Goal: Task Accomplishment & Management: Manage account settings

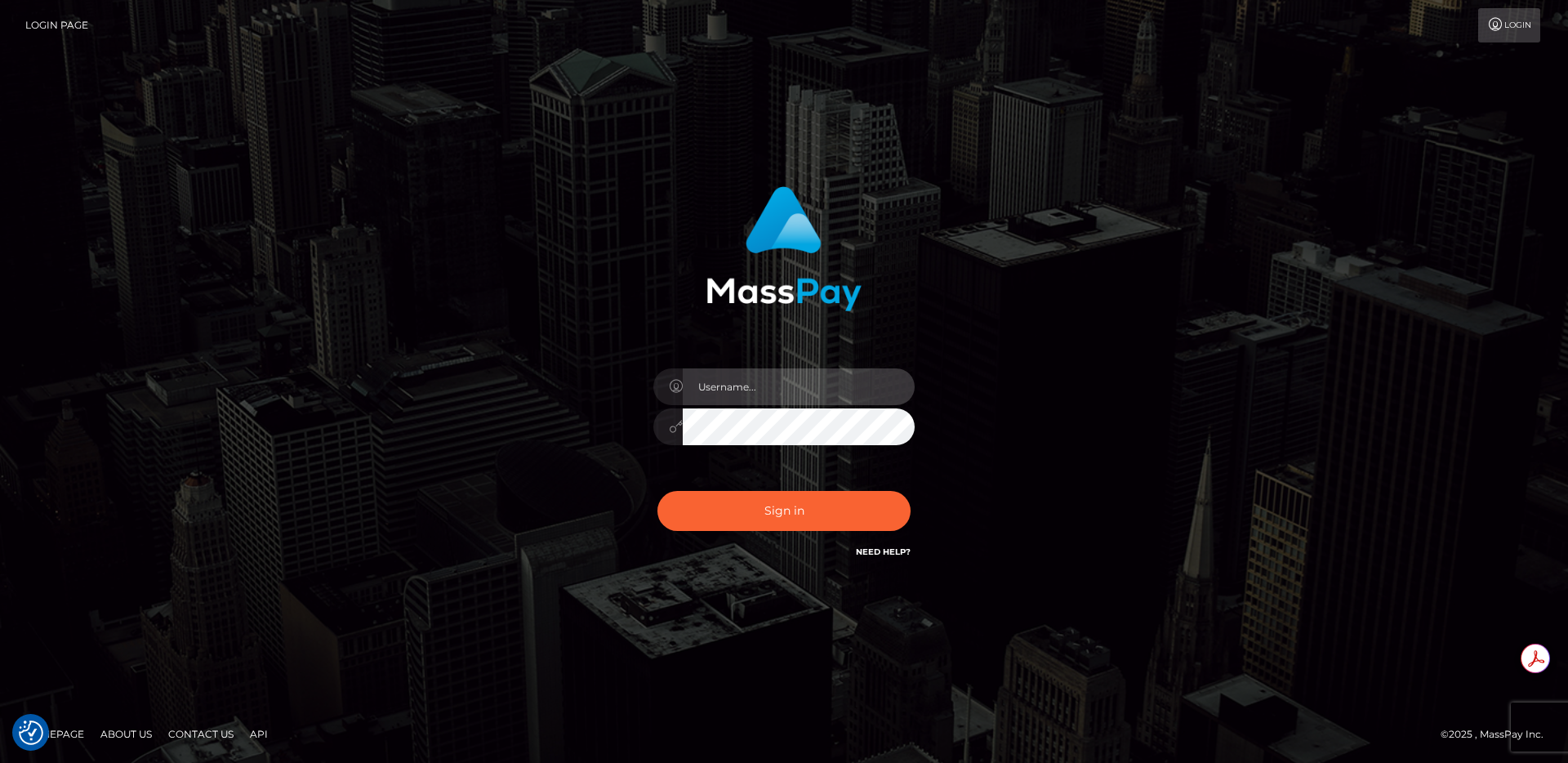
type input "egblue"
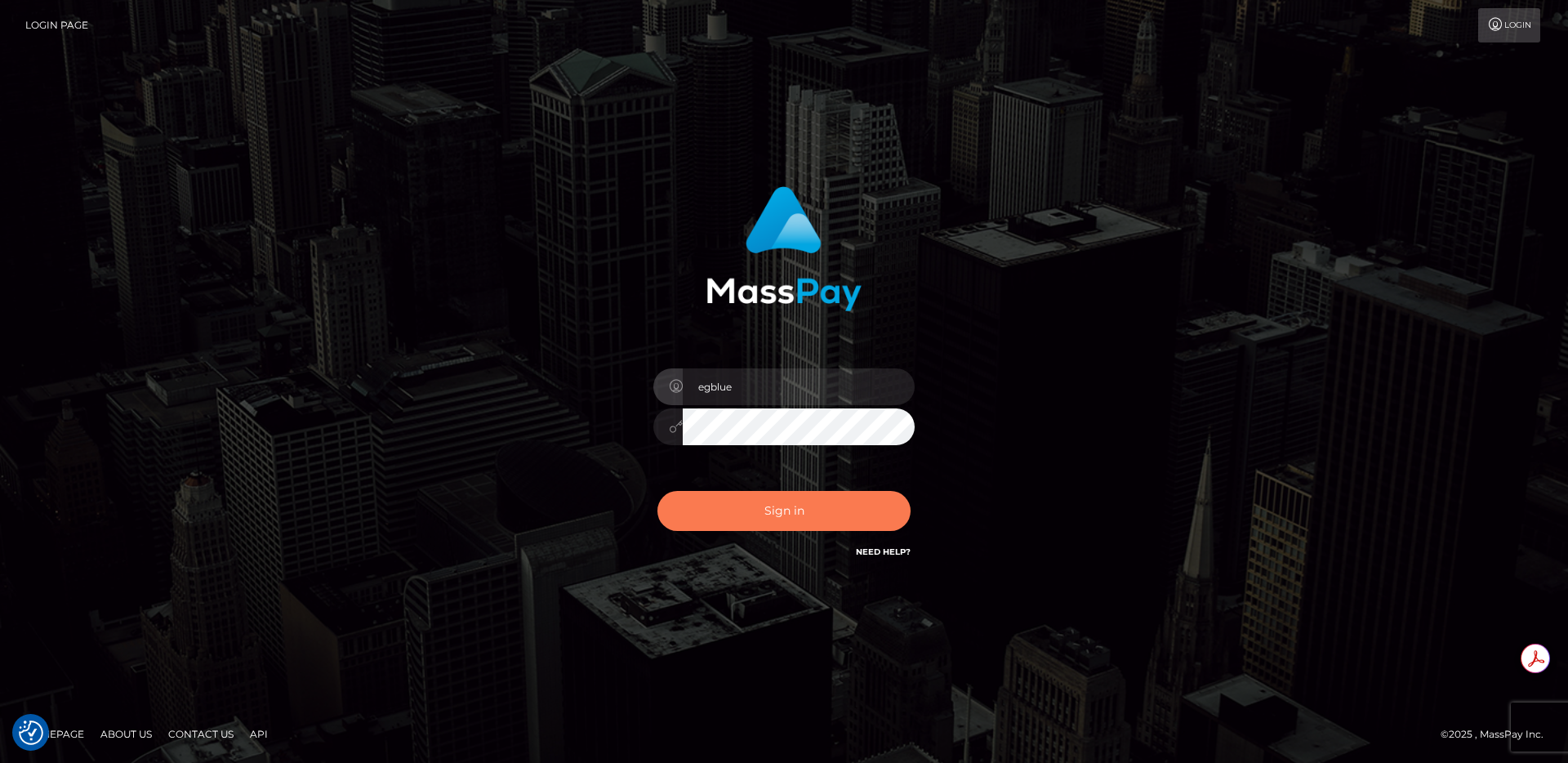
click at [832, 503] on button "Sign in" at bounding box center [783, 511] width 253 height 40
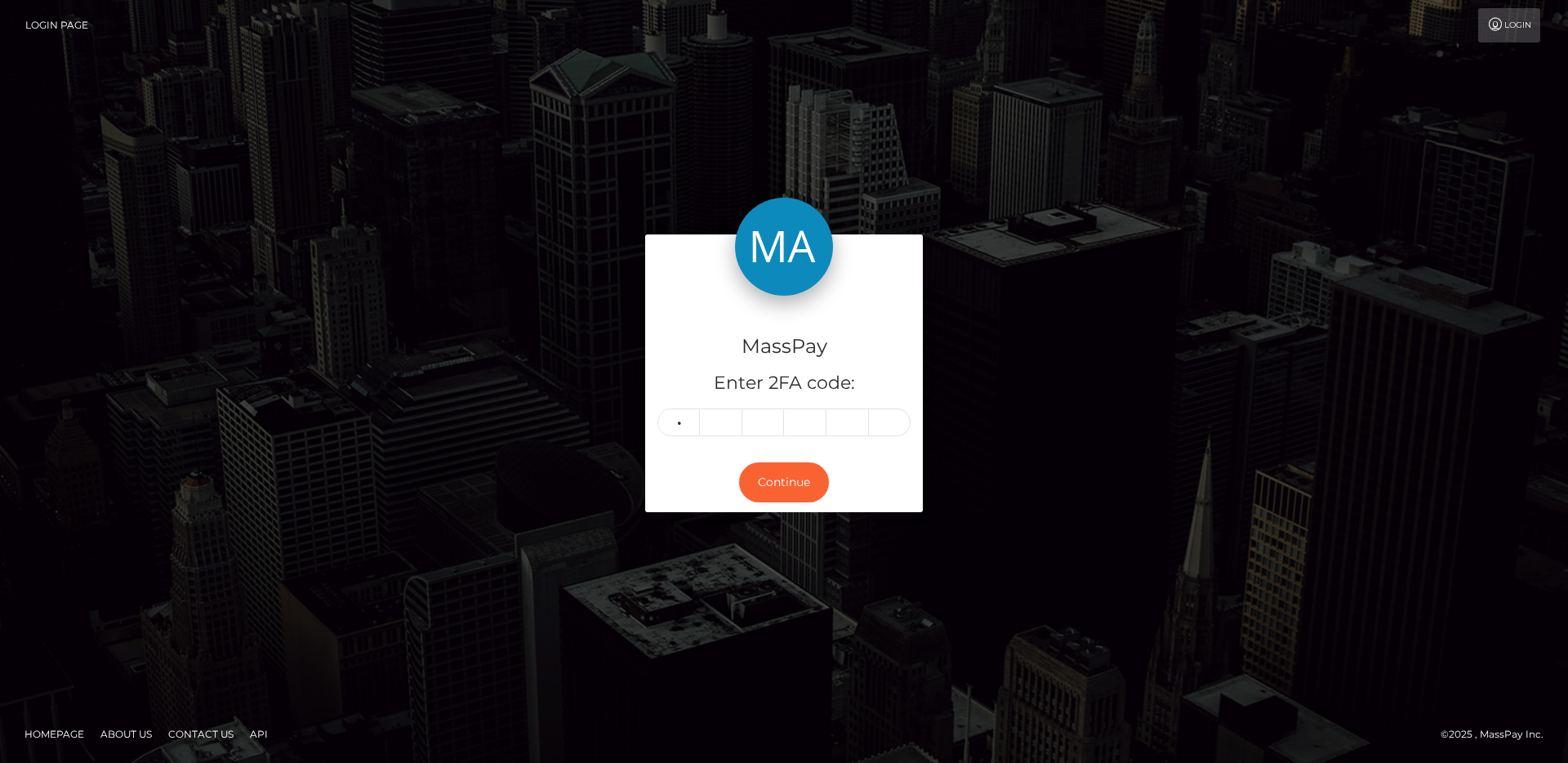
type input "5"
type input "3"
type input "0"
type input "3"
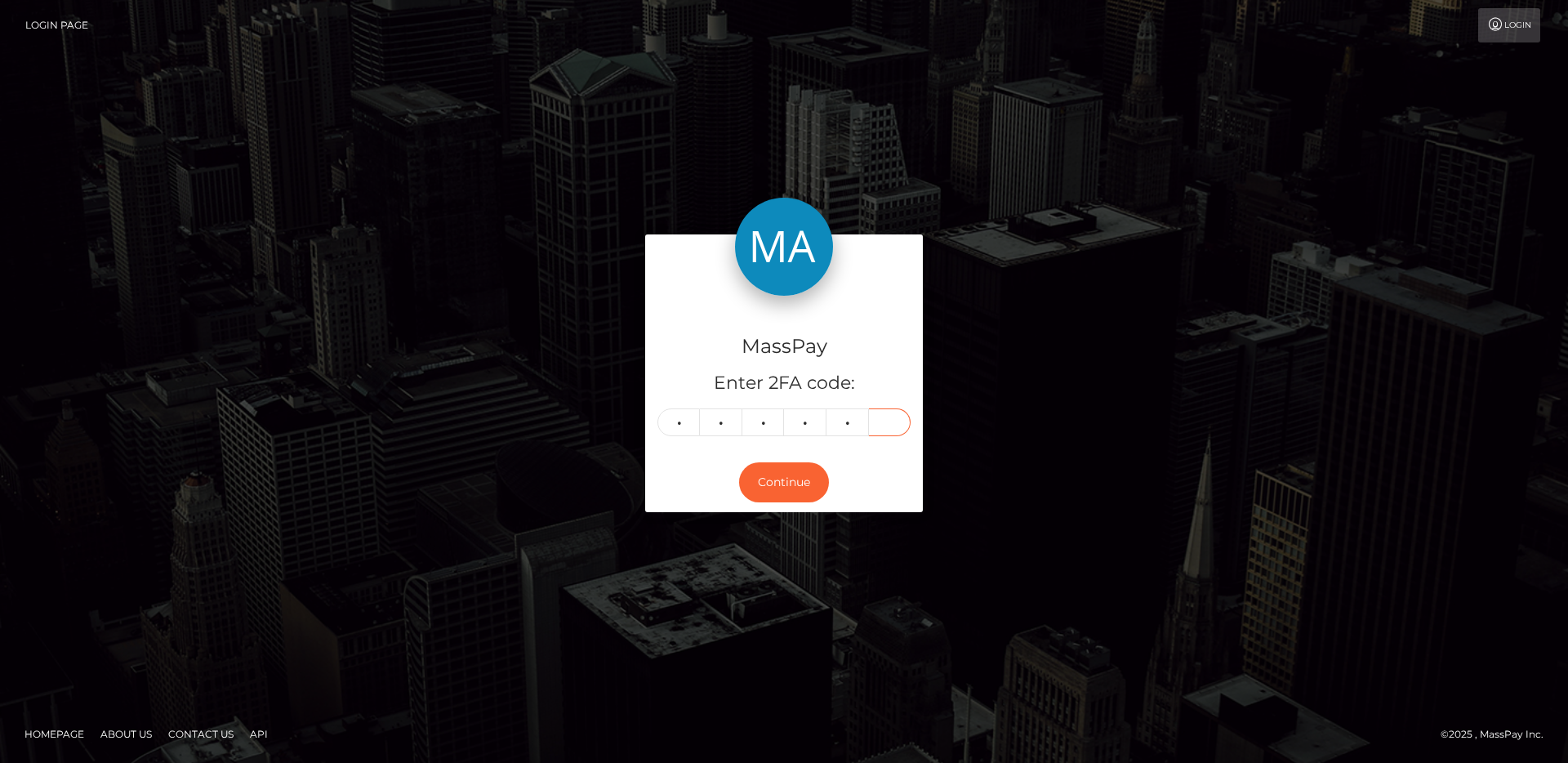
type input "1"
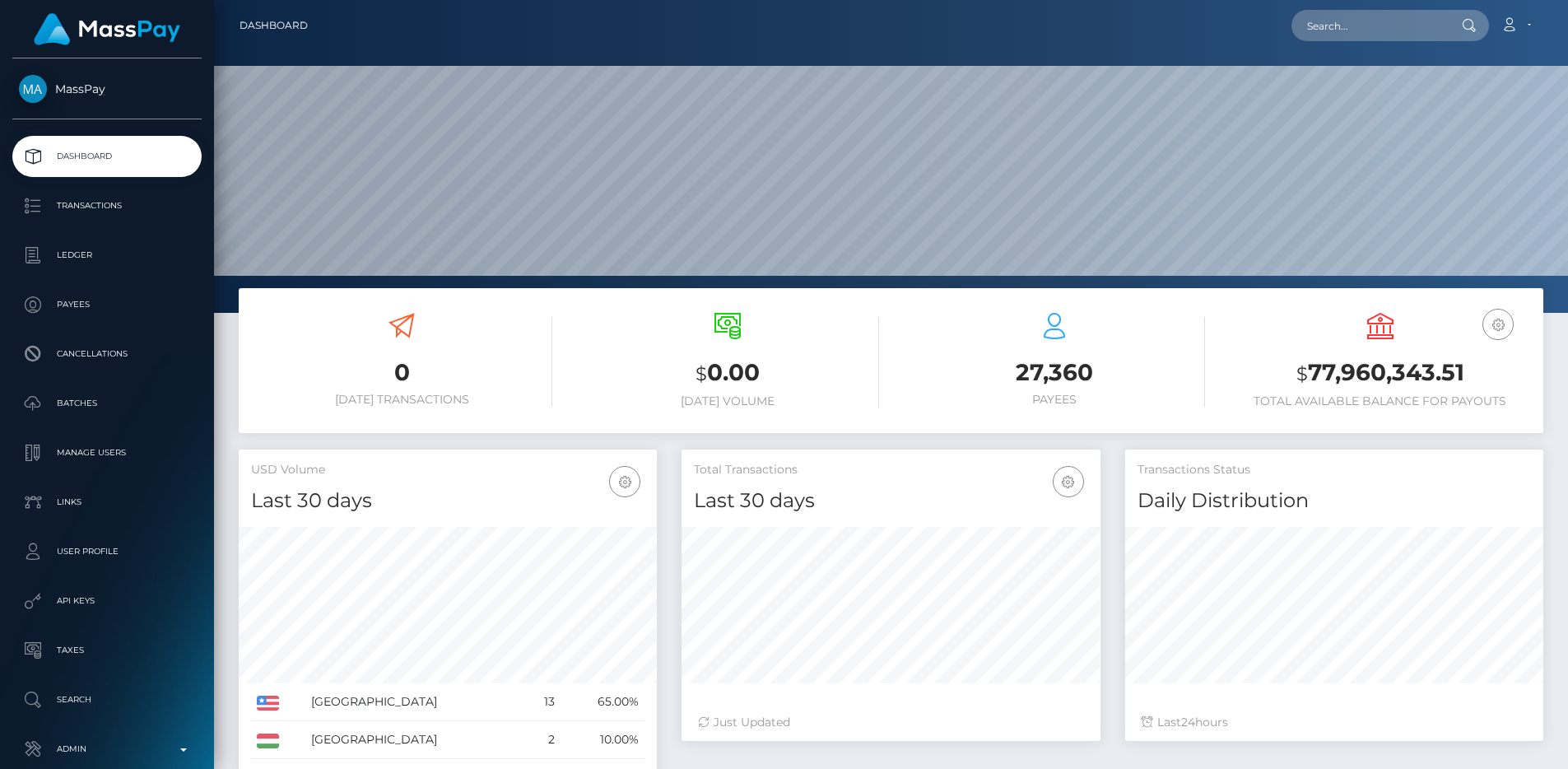
scroll to position [292, 419]
click at [136, 754] on p "Admin" at bounding box center [106, 749] width 176 height 25
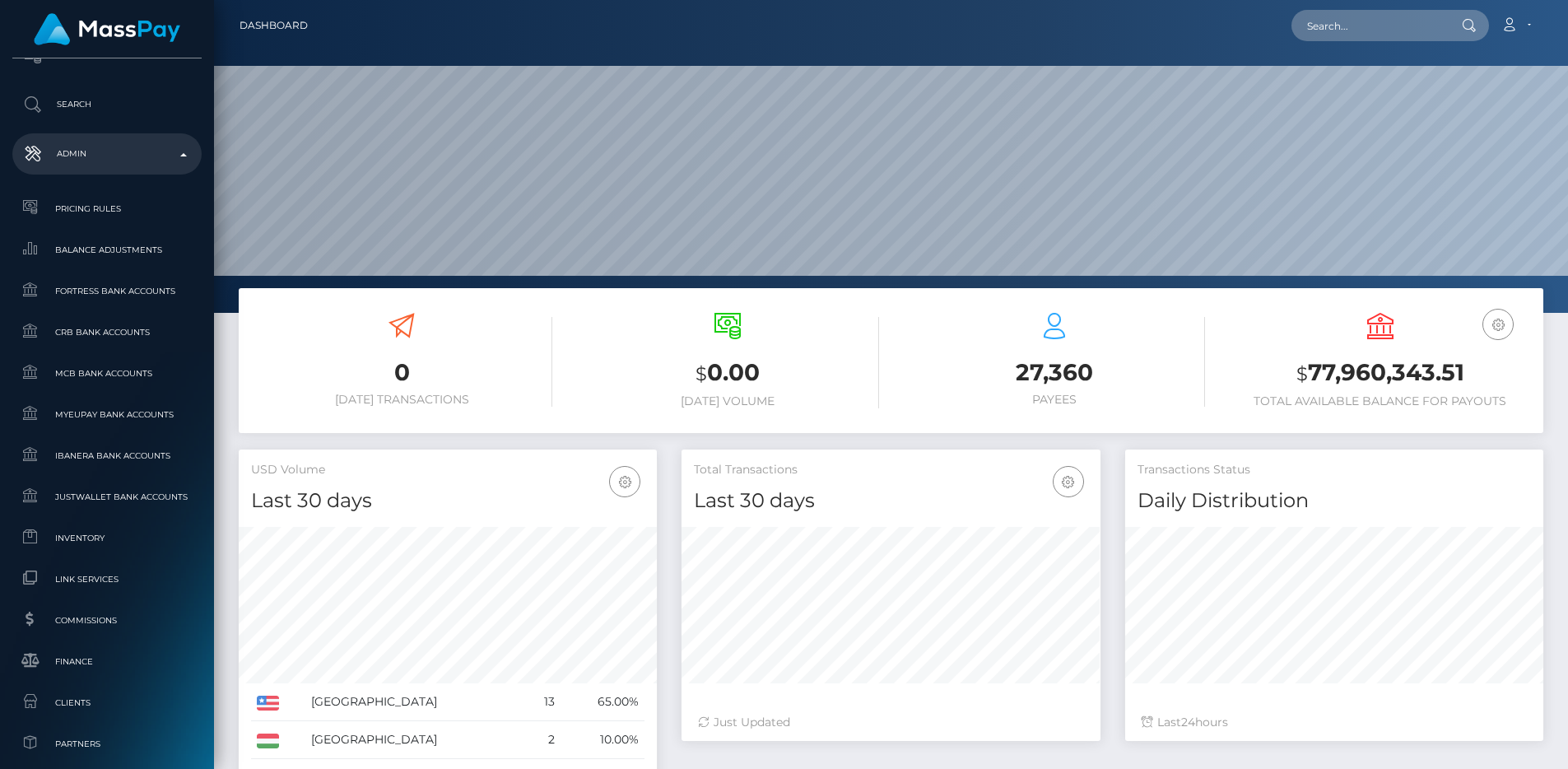
scroll to position [957, 0]
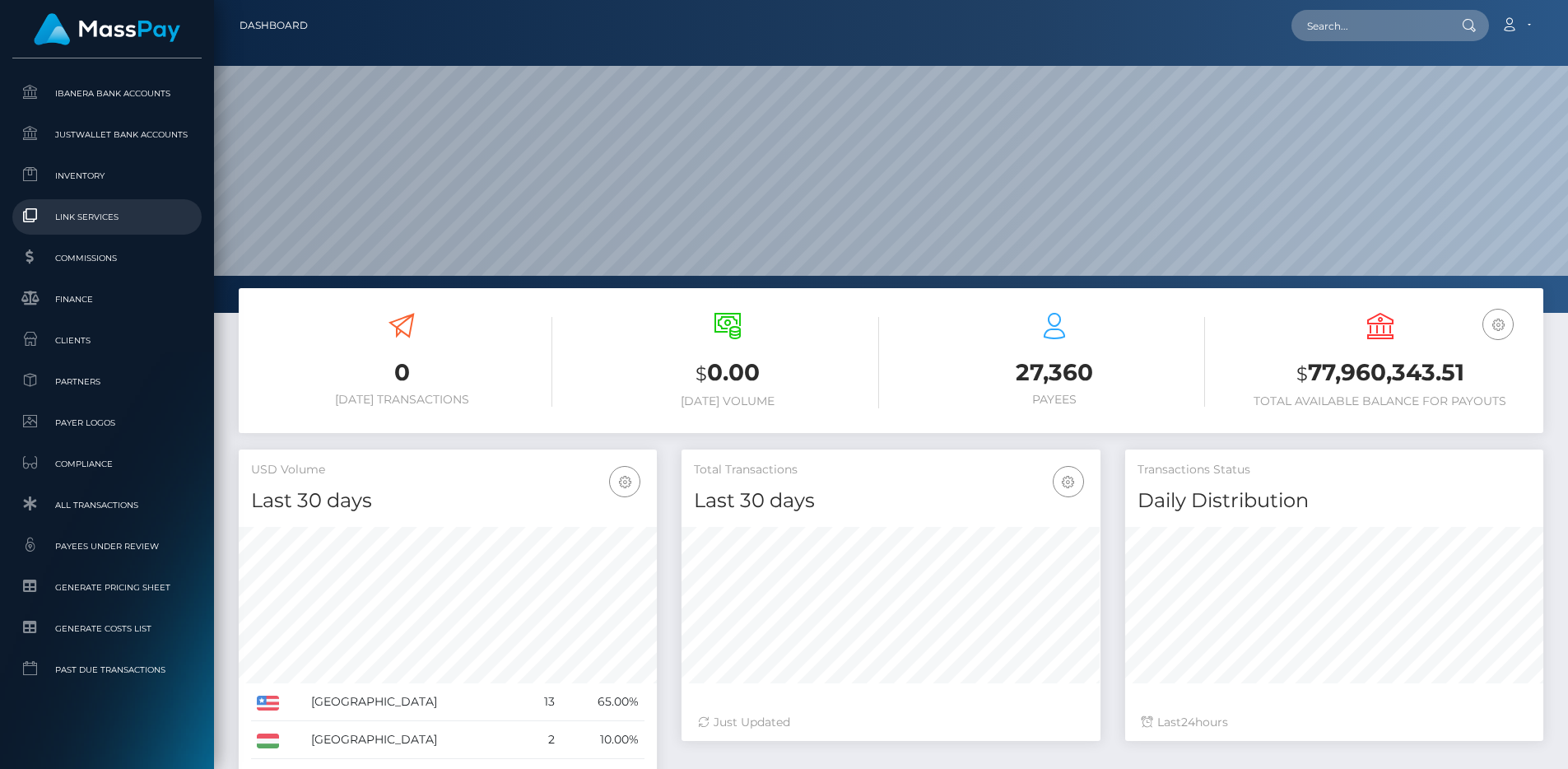
click at [155, 205] on link "Link Services" at bounding box center [106, 217] width 189 height 36
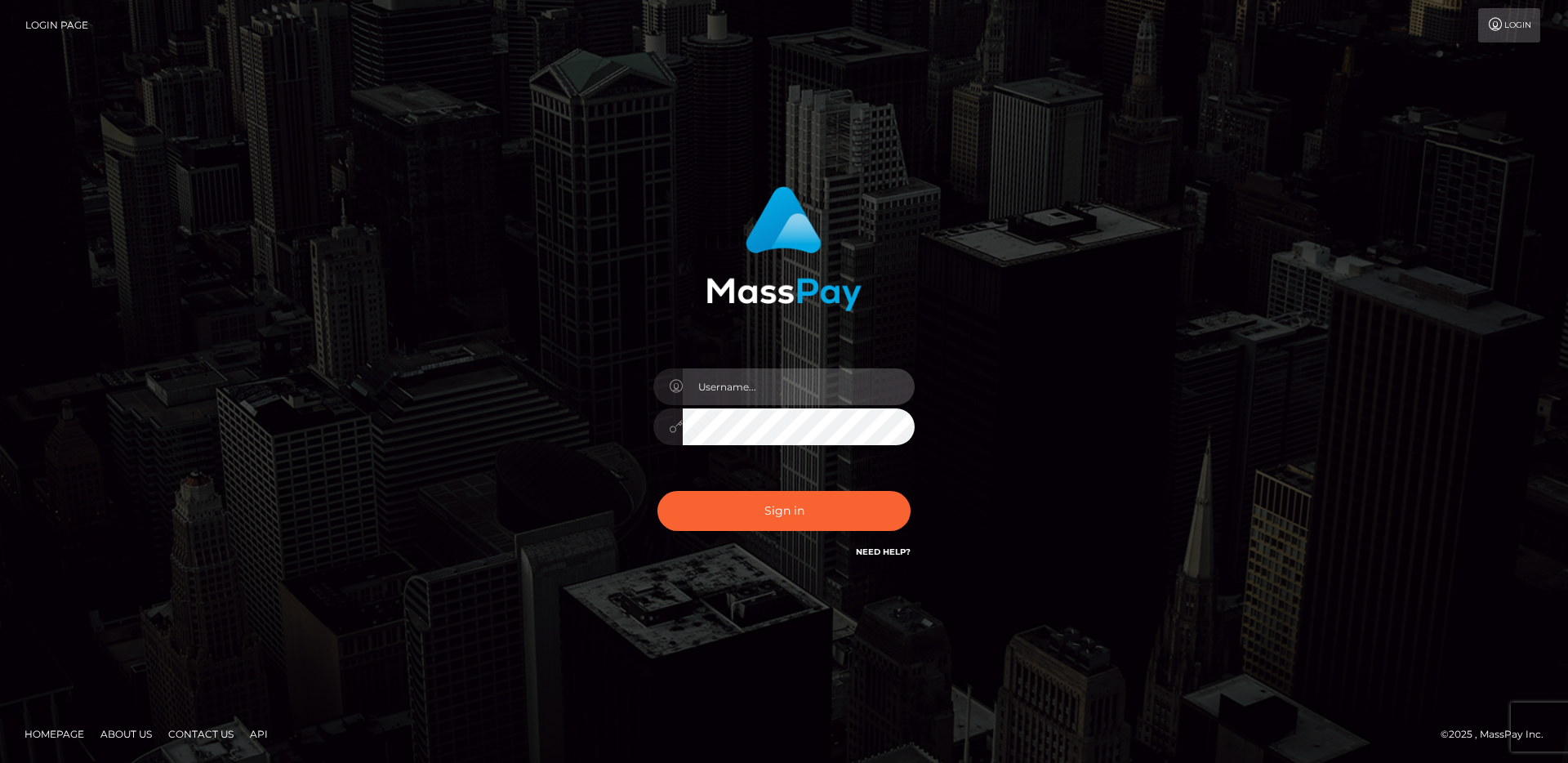
type input "egblue"
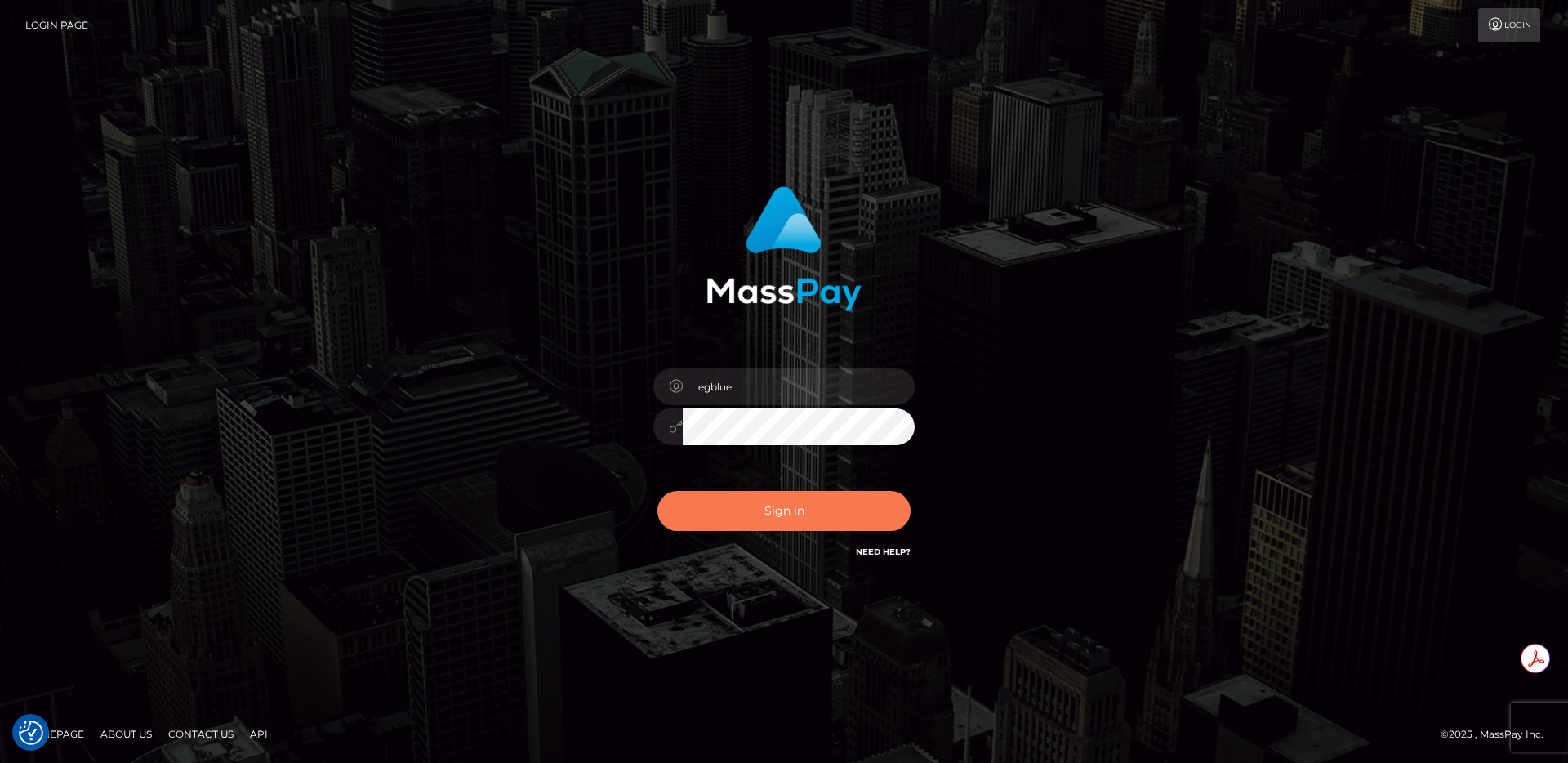
click at [797, 503] on button "Sign in" at bounding box center [783, 511] width 253 height 40
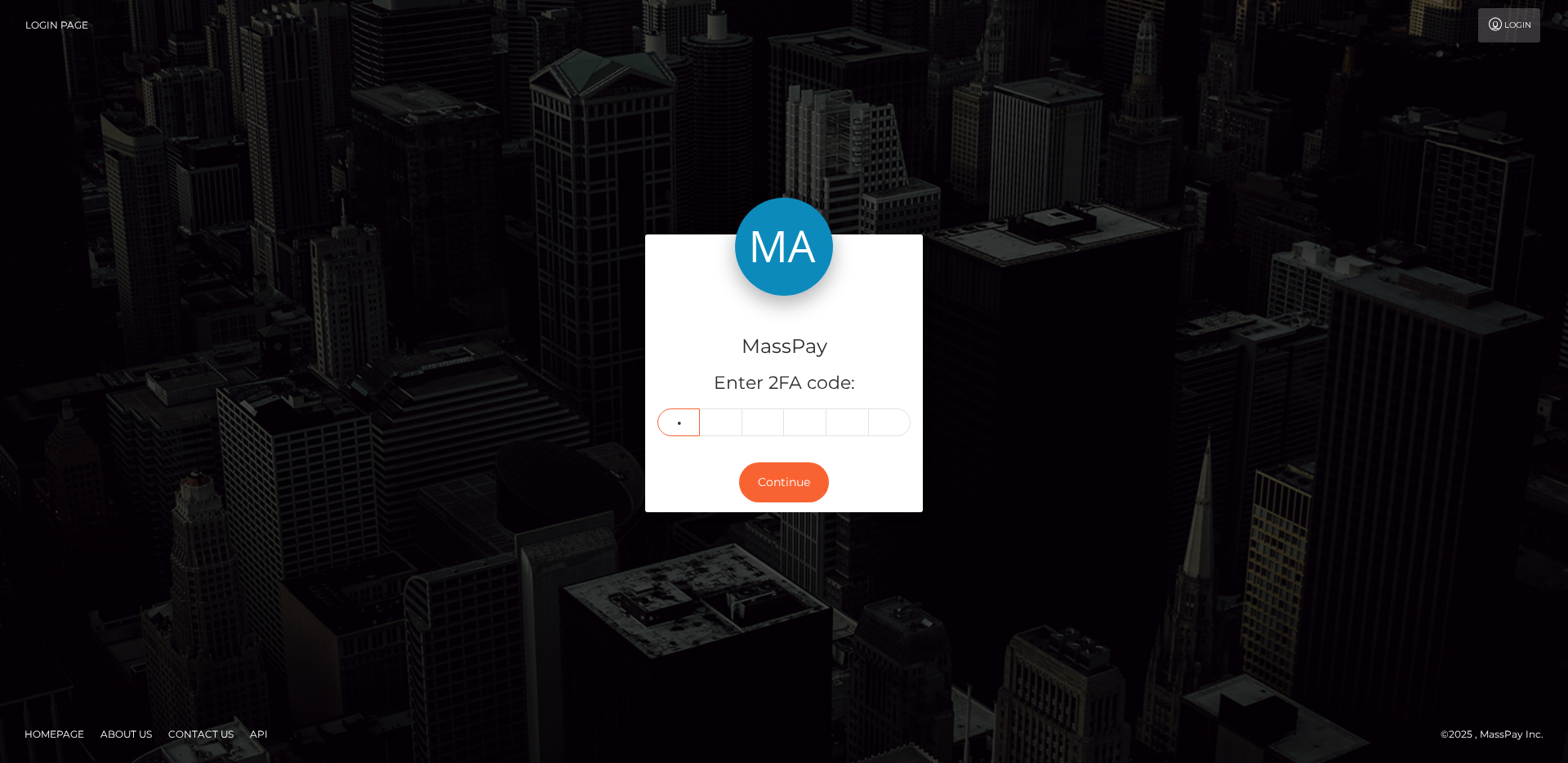
type input "5"
type input "3"
type input "0"
type input "3"
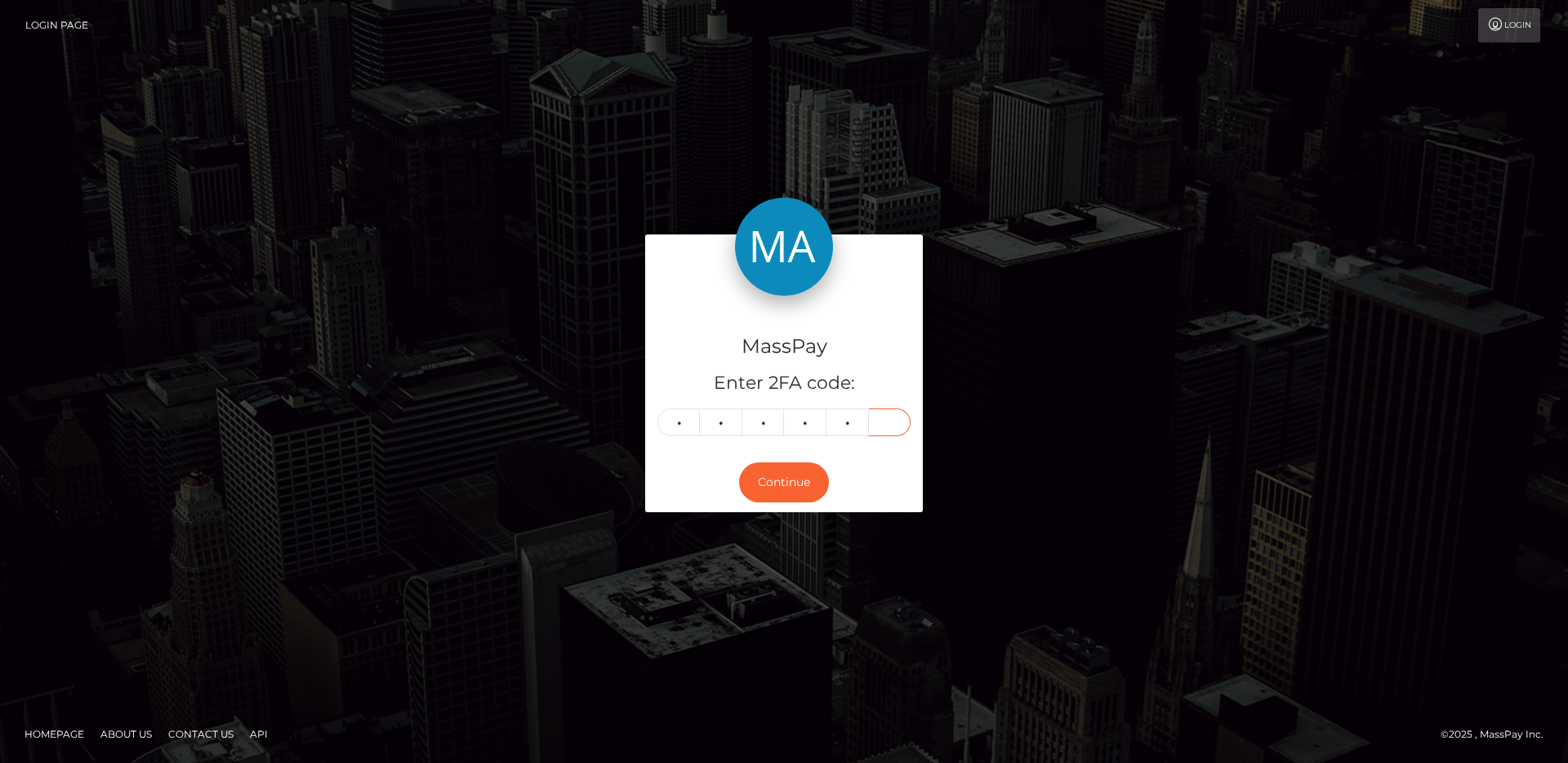
type input "1"
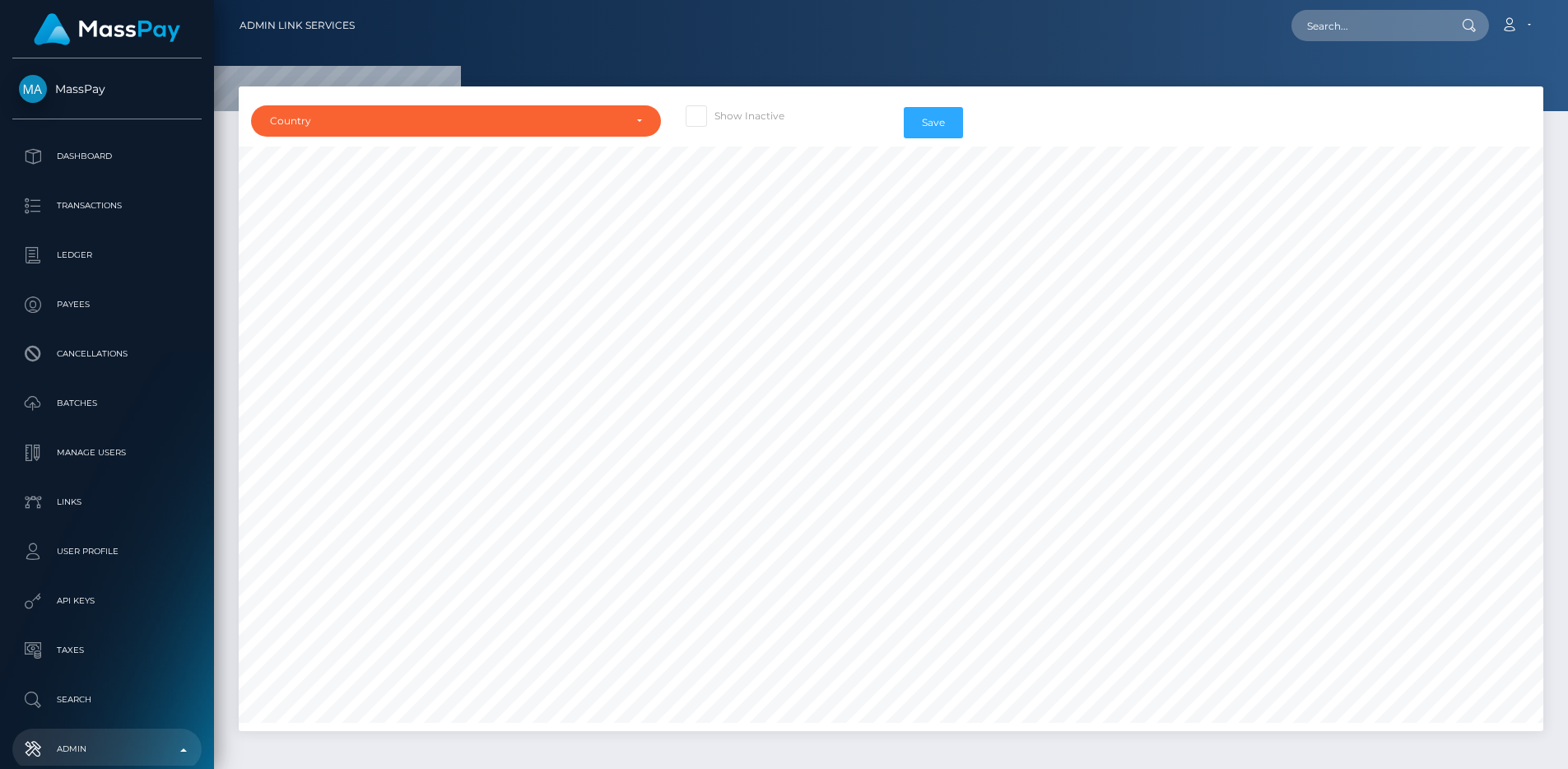
click at [711, 109] on label "Show Inactive" at bounding box center [735, 116] width 99 height 22
click at [714, 109] on input "Show Inactive" at bounding box center [719, 110] width 10 height 10
checkbox input "true"
click at [531, 127] on div "Country" at bounding box center [455, 121] width 410 height 31
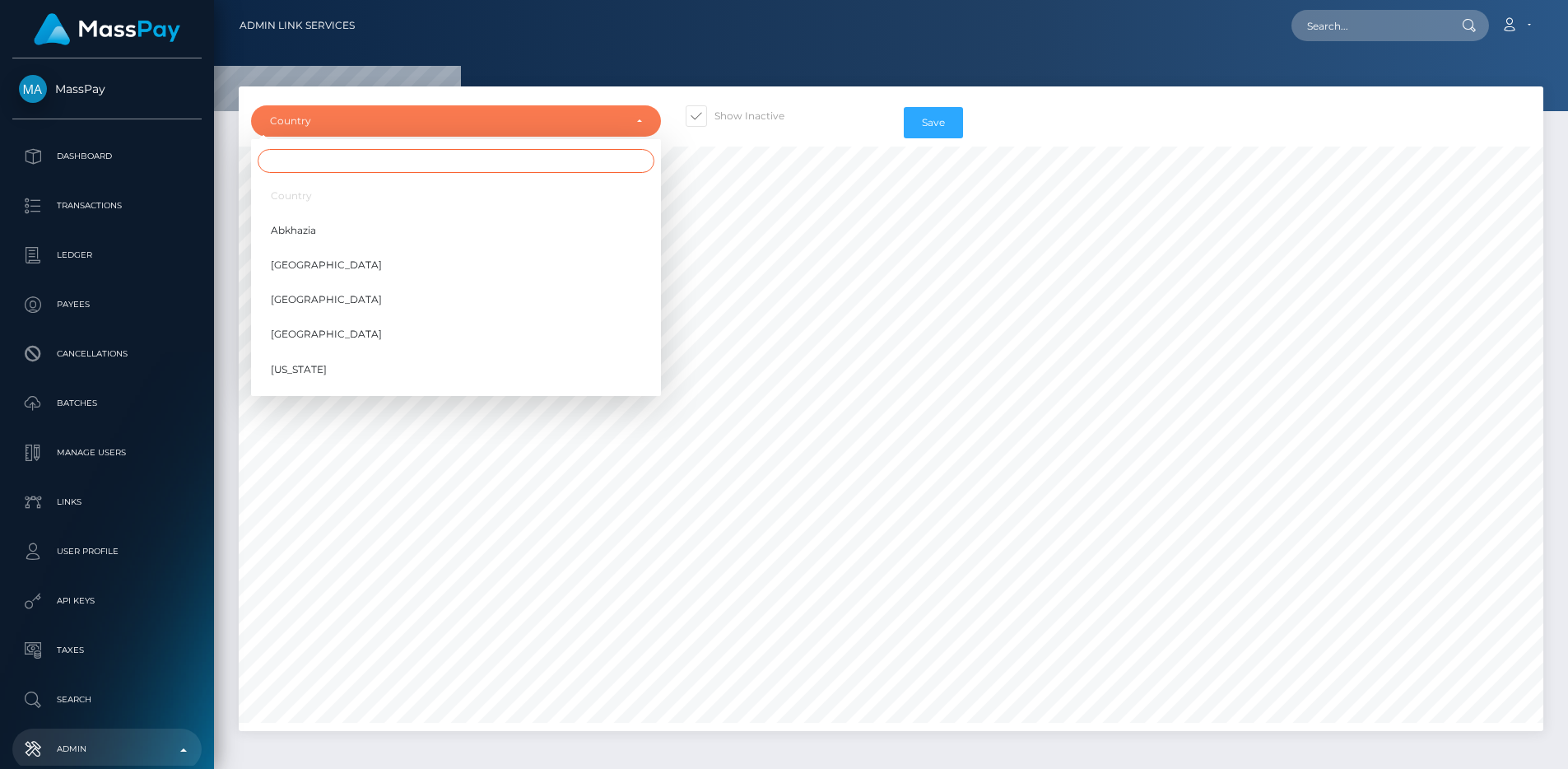
click at [510, 166] on input "Search" at bounding box center [455, 160] width 397 height 24
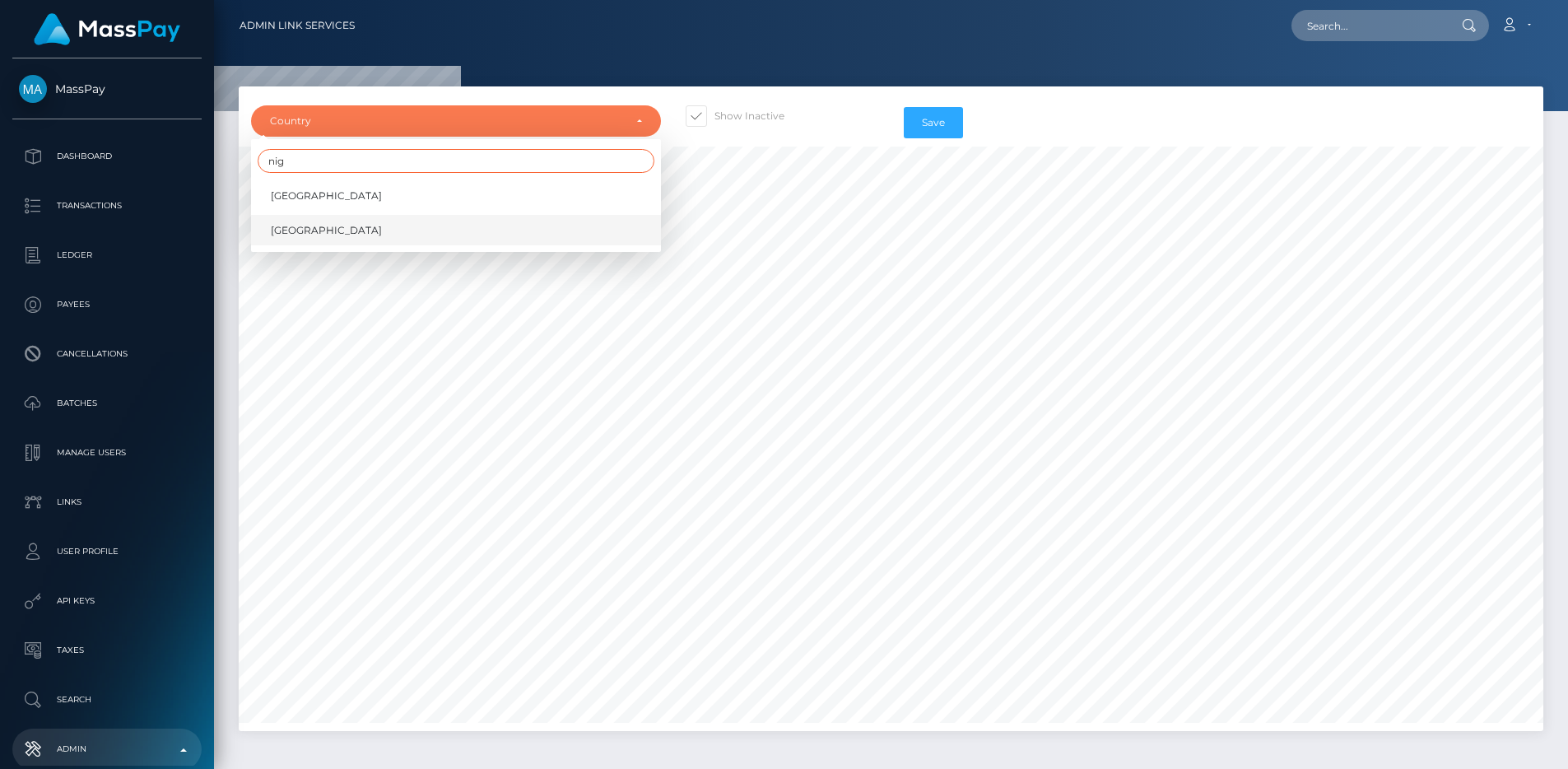
type input "nig"
click at [480, 219] on link "Nigeria" at bounding box center [455, 230] width 410 height 30
select select "NG"
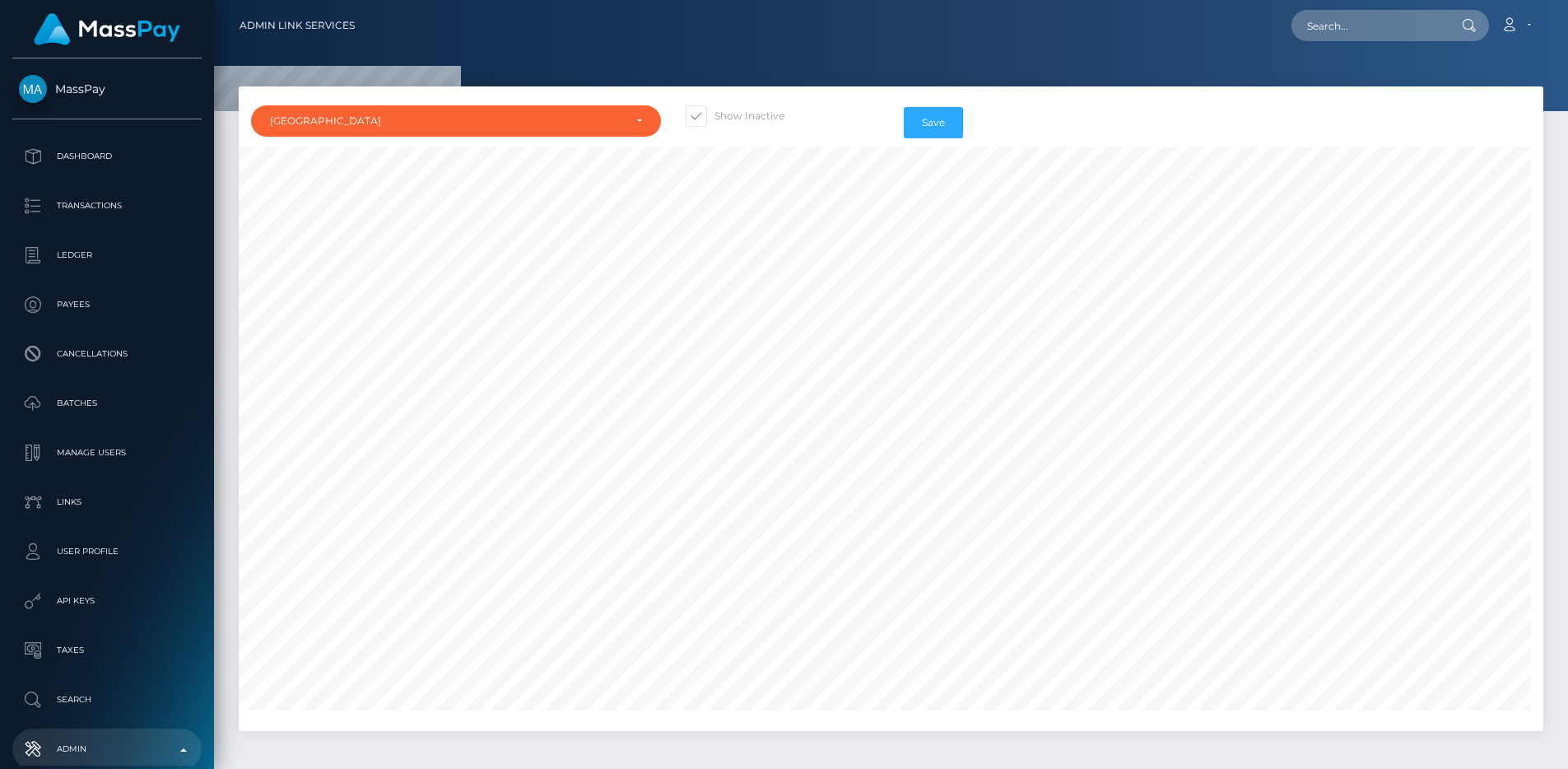
scroll to position [721, 0]
click at [949, 118] on button "Save" at bounding box center [933, 123] width 59 height 31
click at [1356, 16] on input "text" at bounding box center [1369, 25] width 155 height 31
paste input "pout_RSKXZln5lGZYe"
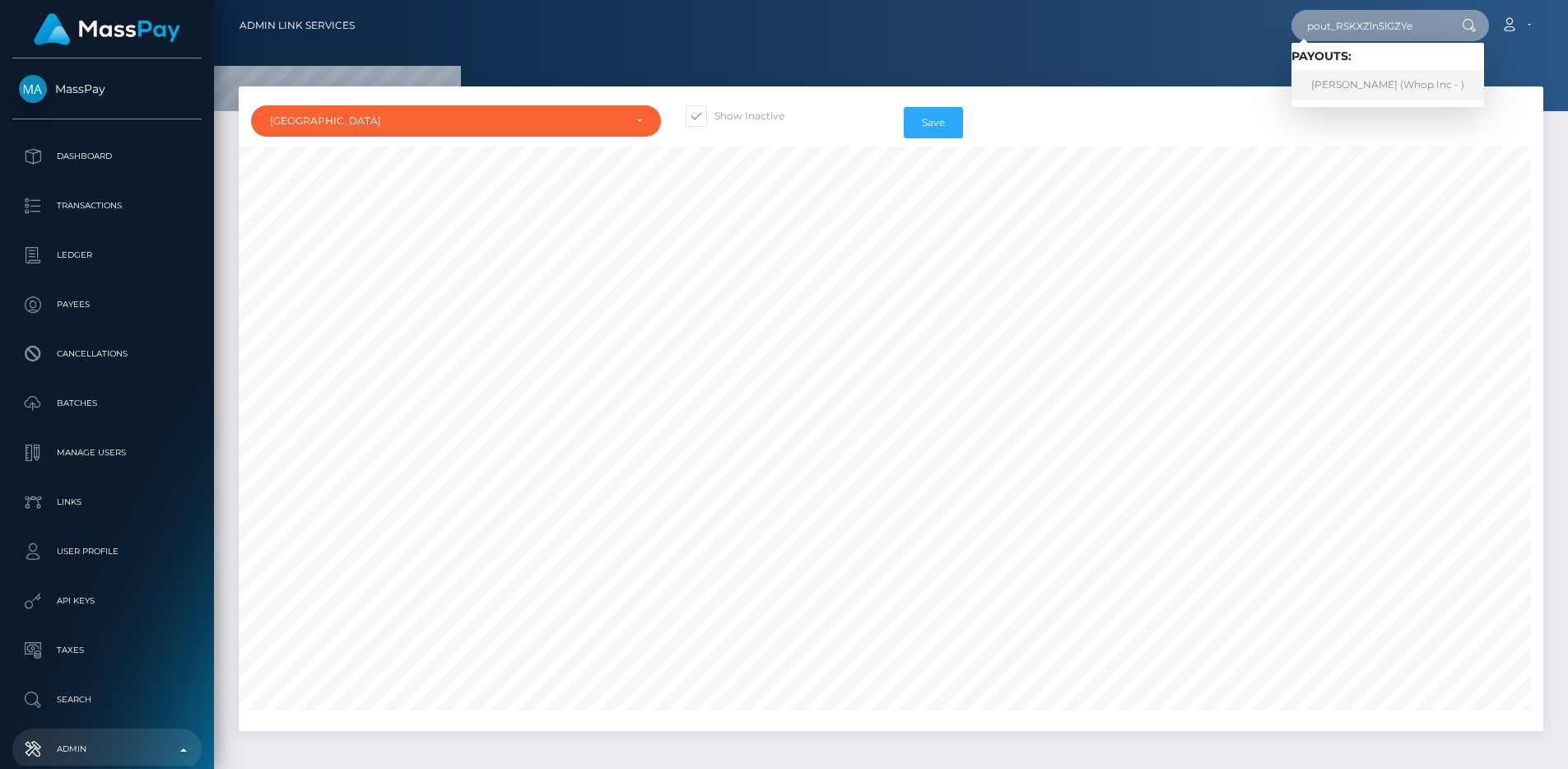
type input "pout_RSKXZln5lGZYe"
click at [1367, 74] on link "JAYSON GRATE (Whop Inc - )" at bounding box center [1388, 85] width 192 height 30
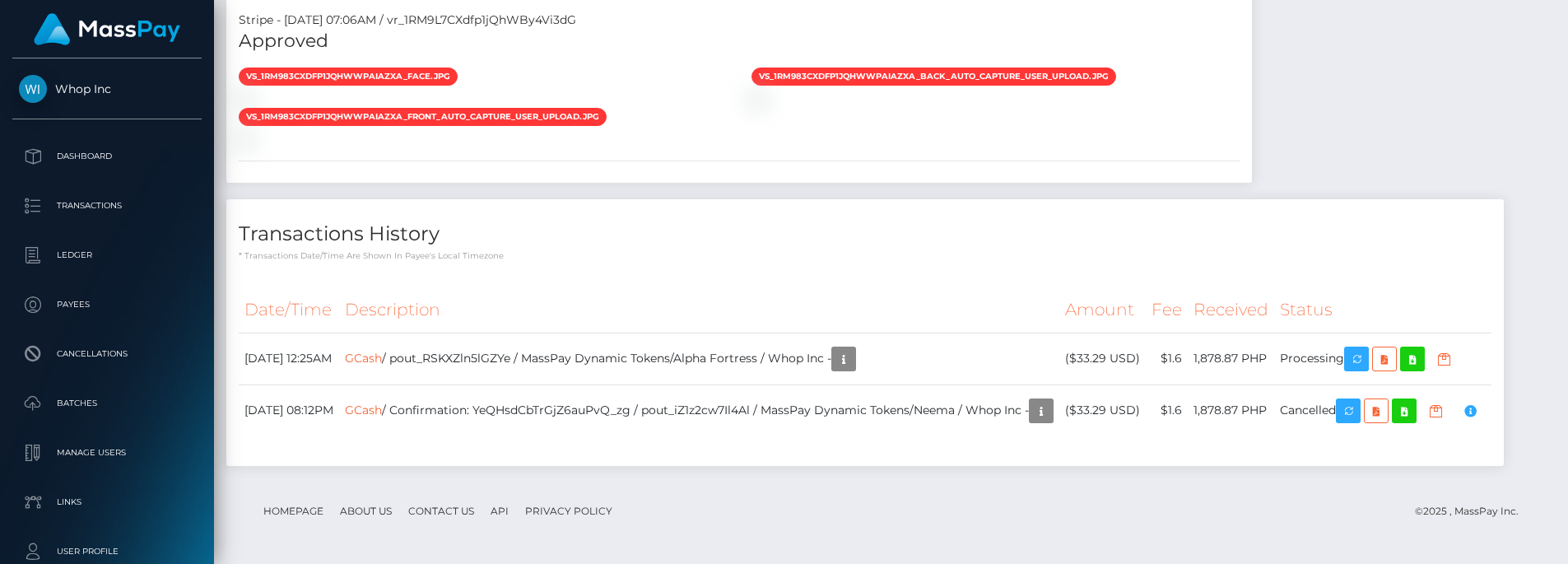
scroll to position [1426, 0]
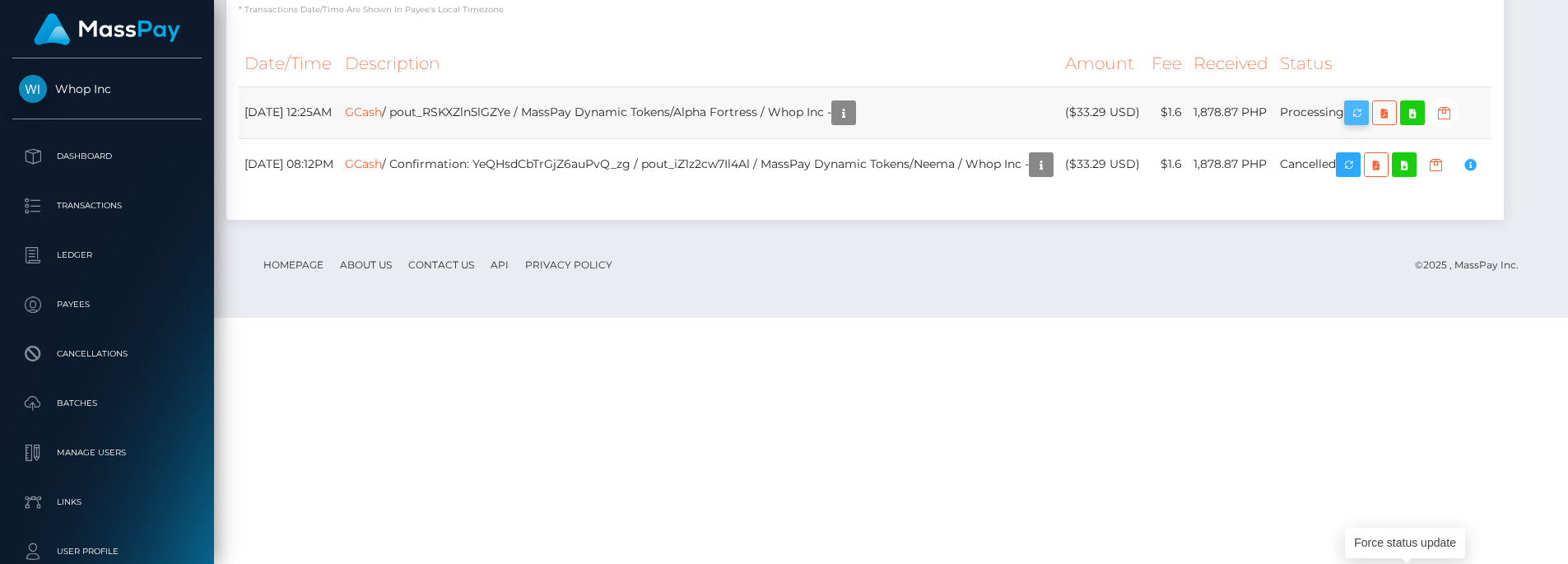
click at [1369, 125] on button "button" at bounding box center [1357, 113] width 24 height 24
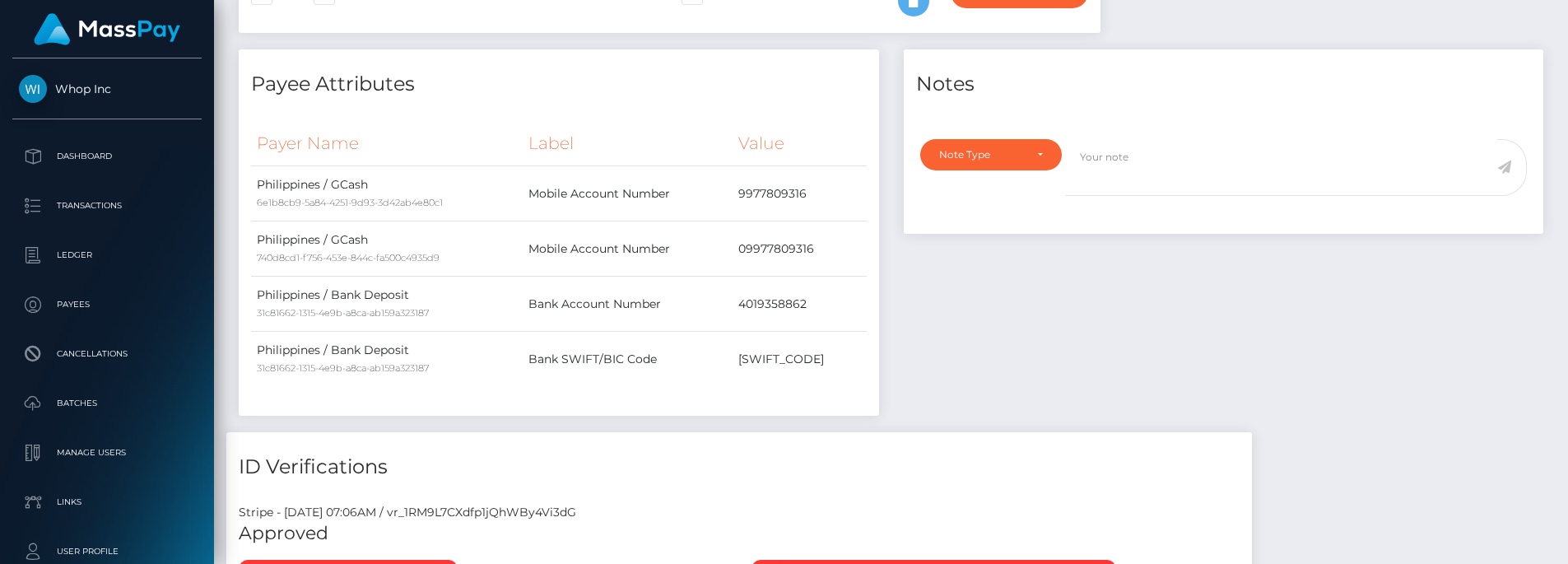
scroll to position [493, 0]
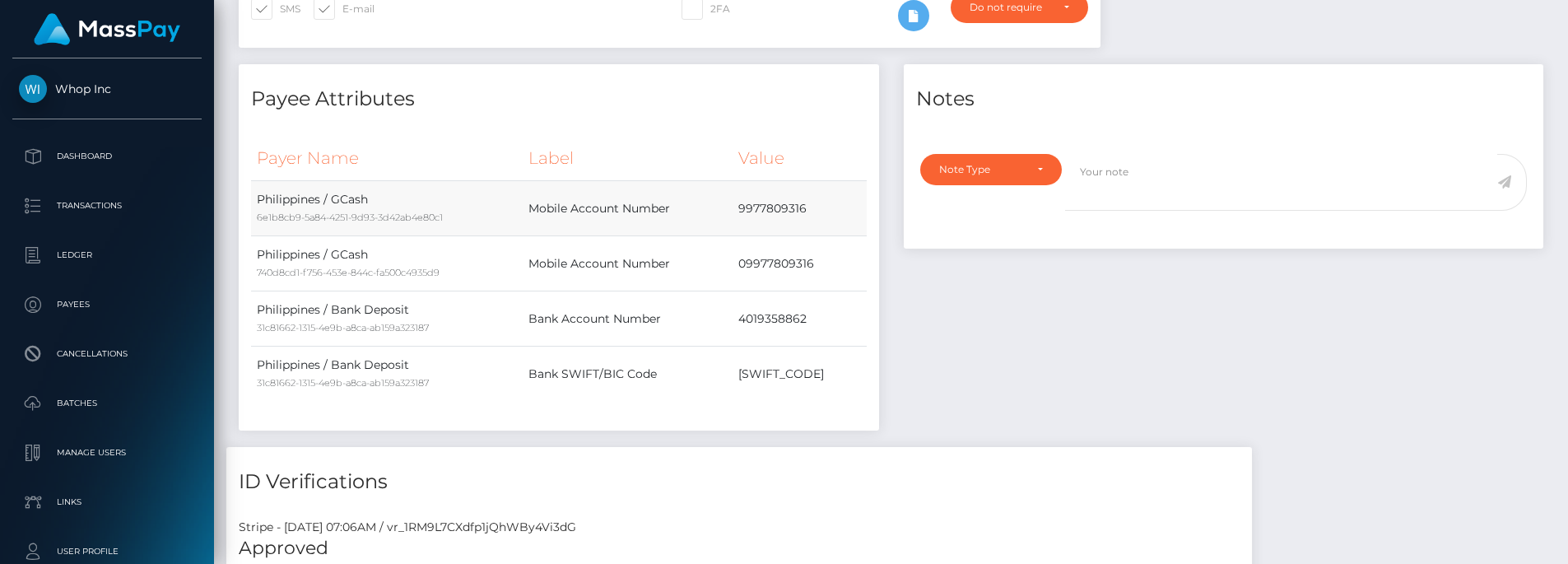
click at [763, 203] on td "9977809316" at bounding box center [800, 208] width 134 height 56
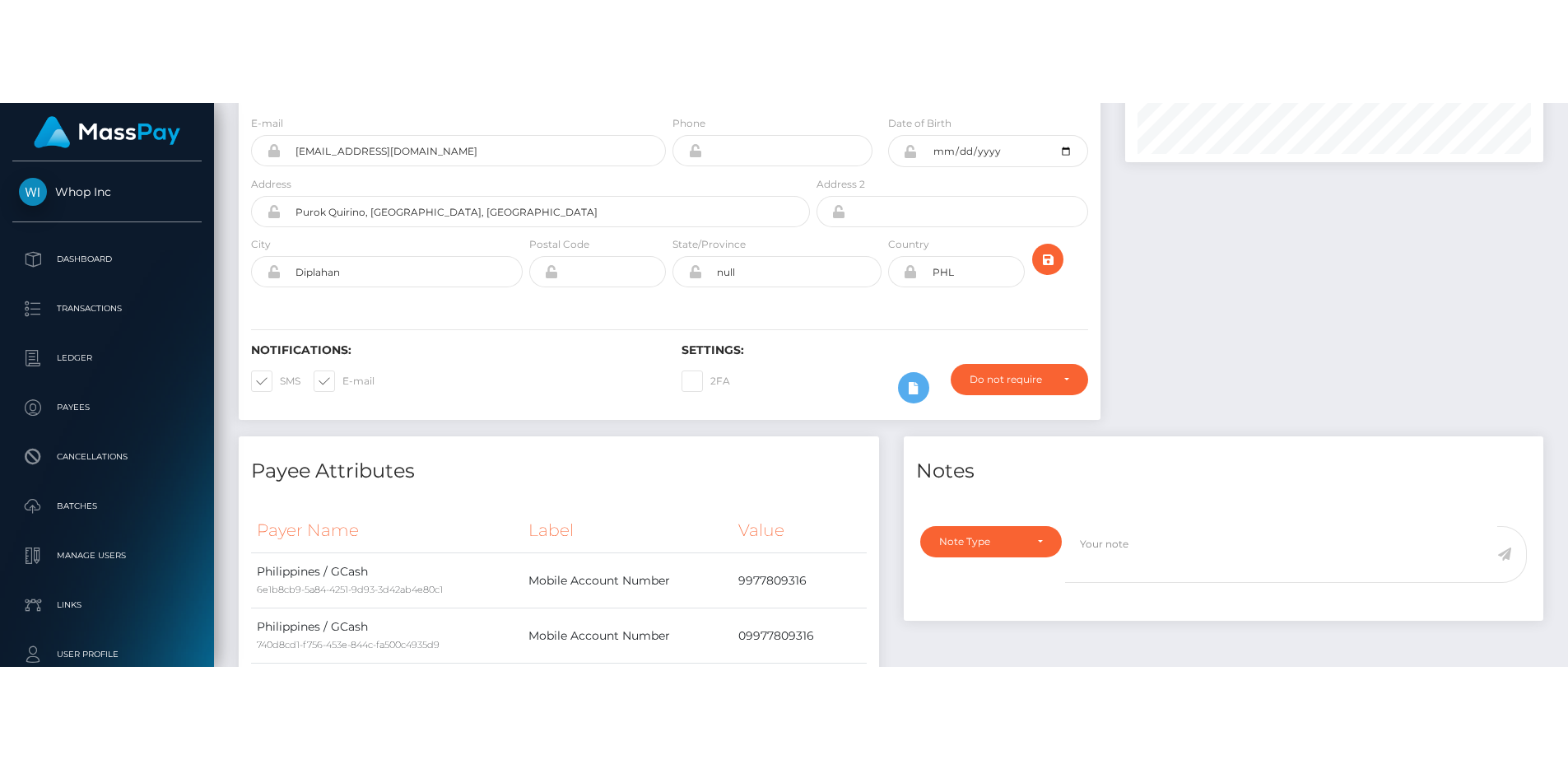
scroll to position [419, 0]
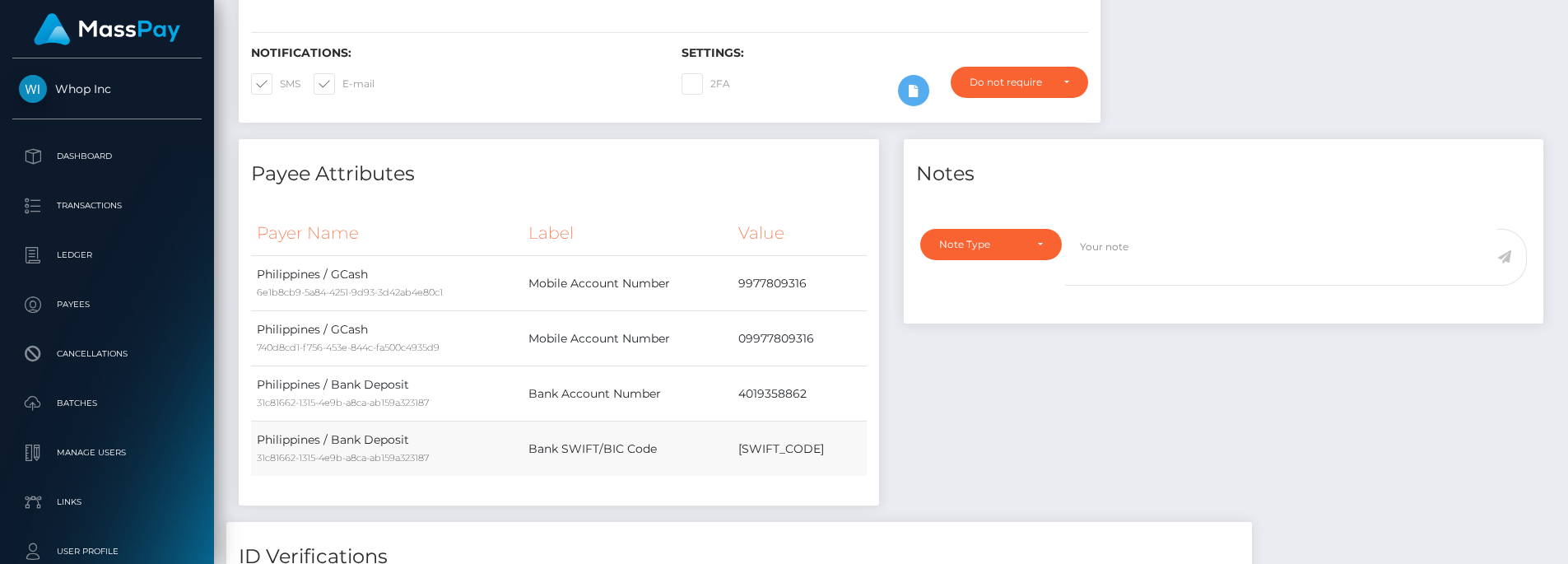
copy td "9977809316"
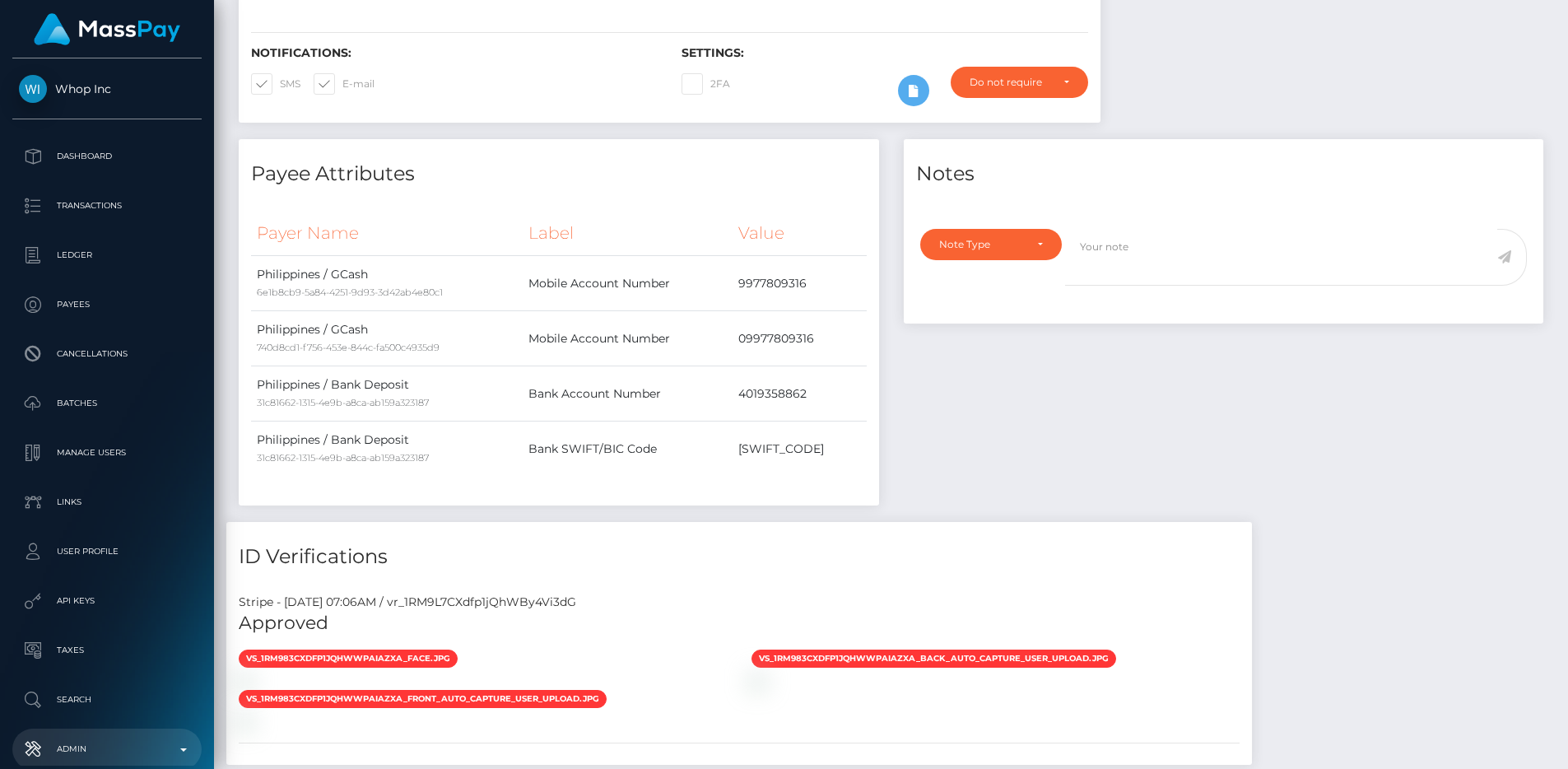
click at [106, 738] on p "Admin" at bounding box center [106, 749] width 176 height 25
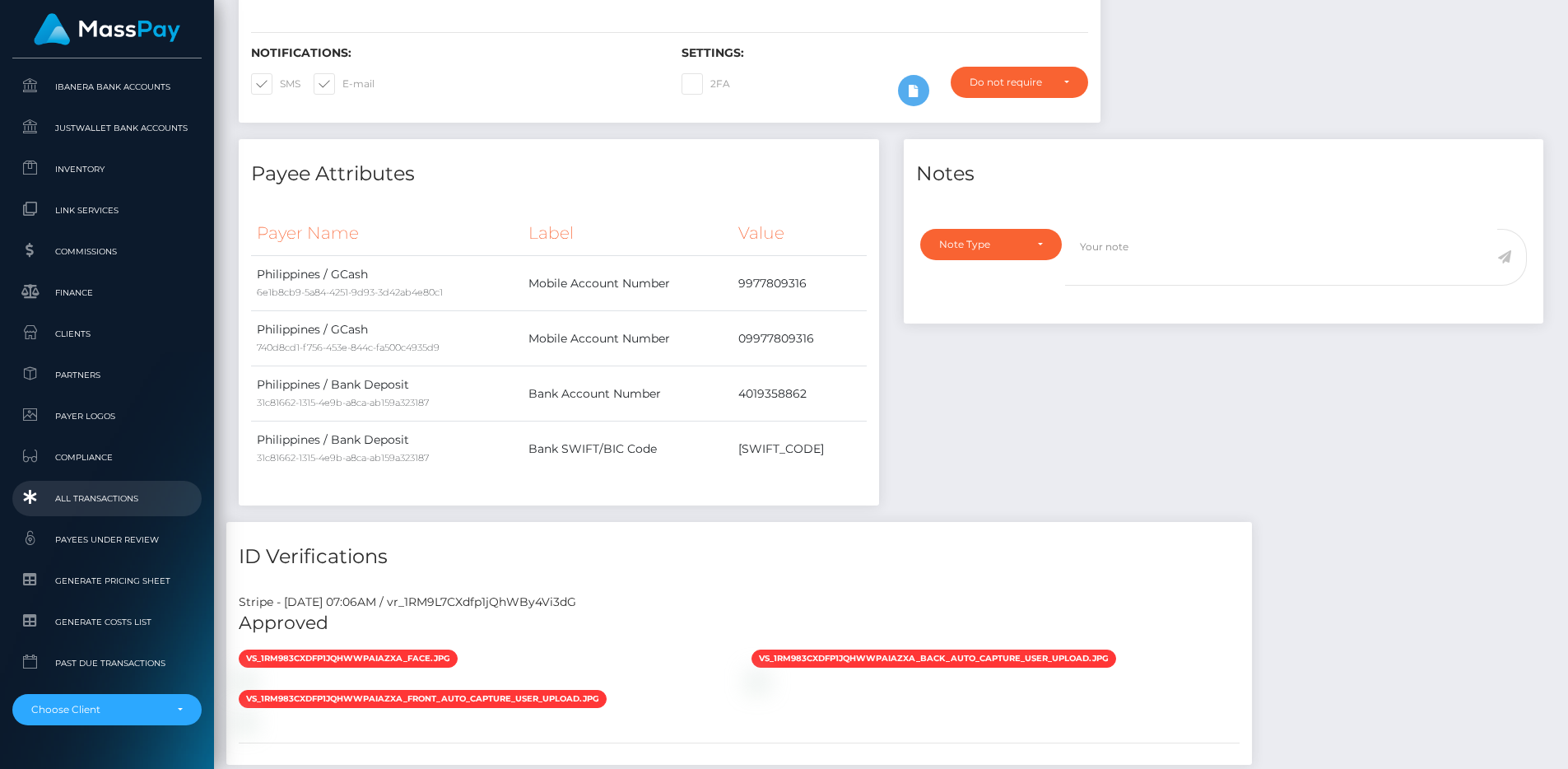
click at [82, 499] on span "All Transactions" at bounding box center [106, 499] width 176 height 19
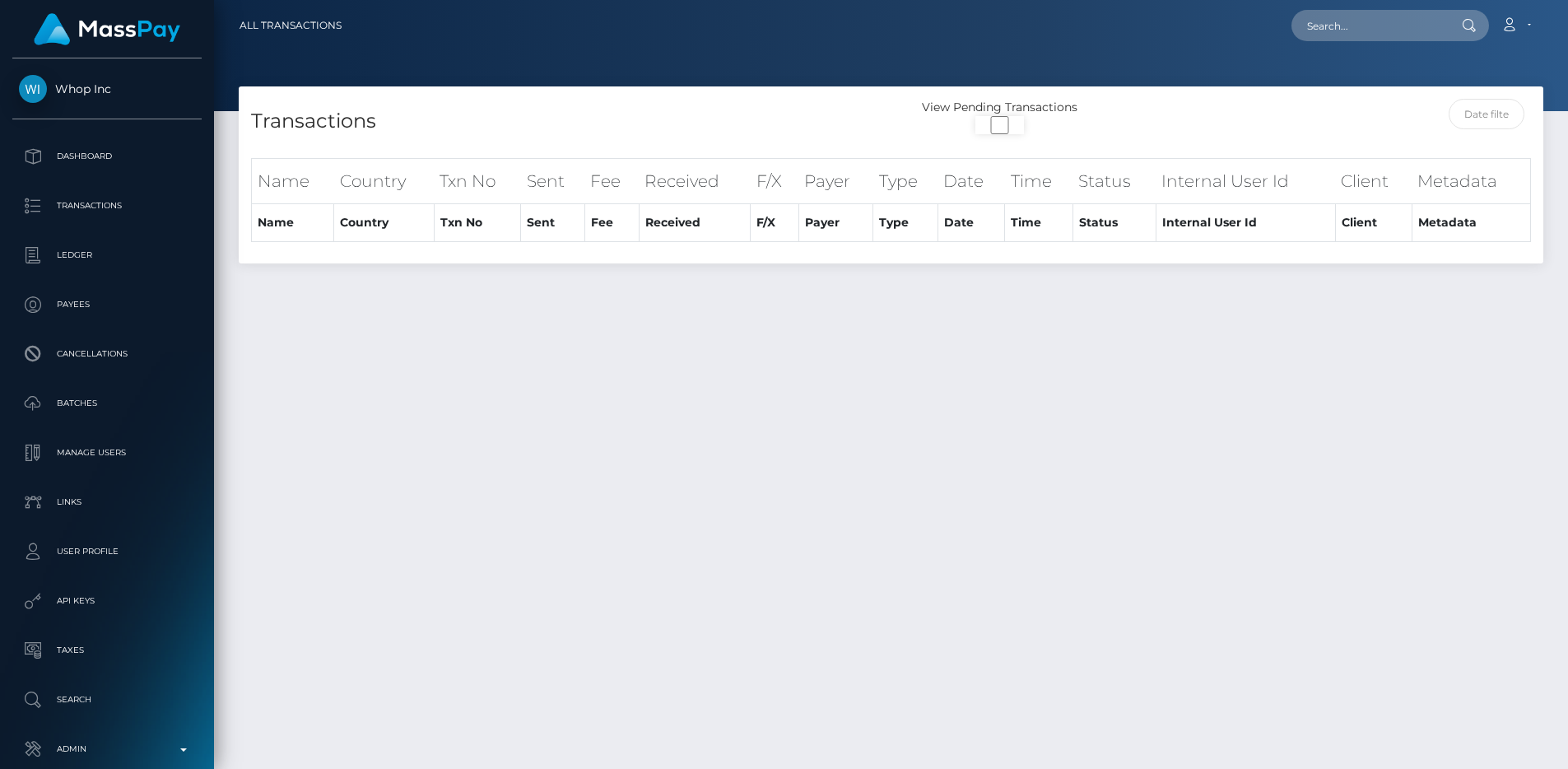
select select
